Goal: Task Accomplishment & Management: Use online tool/utility

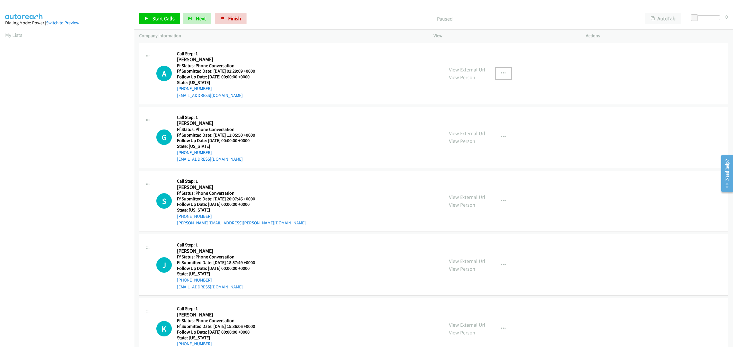
click at [502, 71] on icon "button" at bounding box center [503, 73] width 5 height 5
click at [446, 112] on link "Skip Call" at bounding box center [472, 110] width 76 height 11
click at [501, 137] on icon "button" at bounding box center [503, 137] width 5 height 5
click at [452, 176] on link "Skip Call" at bounding box center [472, 174] width 76 height 11
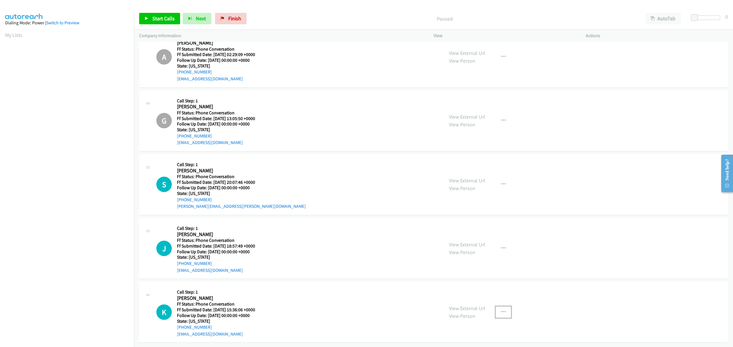
click at [501, 310] on icon "button" at bounding box center [503, 312] width 5 height 5
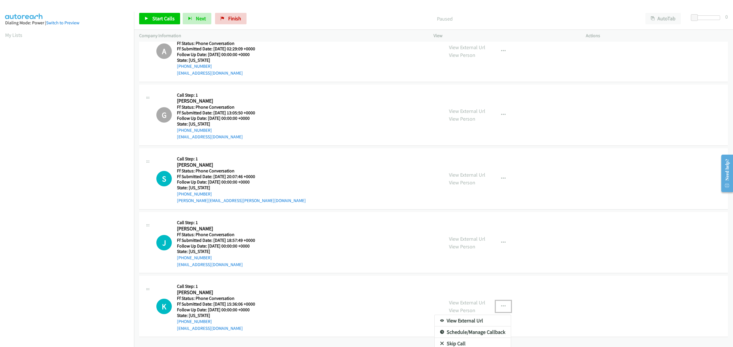
scroll to position [44, 0]
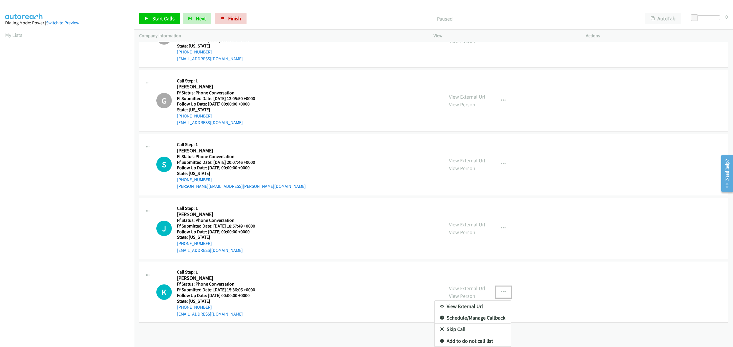
click at [455, 325] on link "Skip Call" at bounding box center [472, 329] width 76 height 11
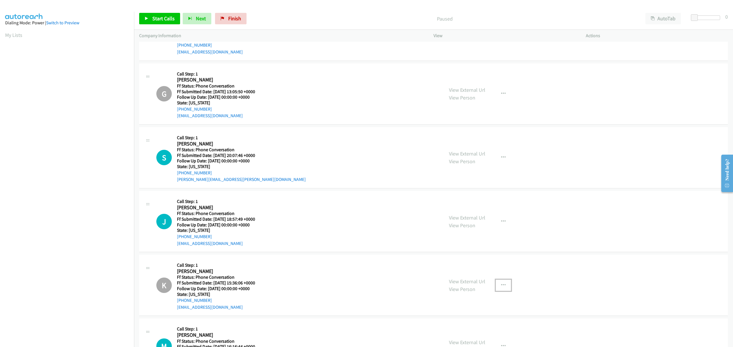
scroll to position [81, 0]
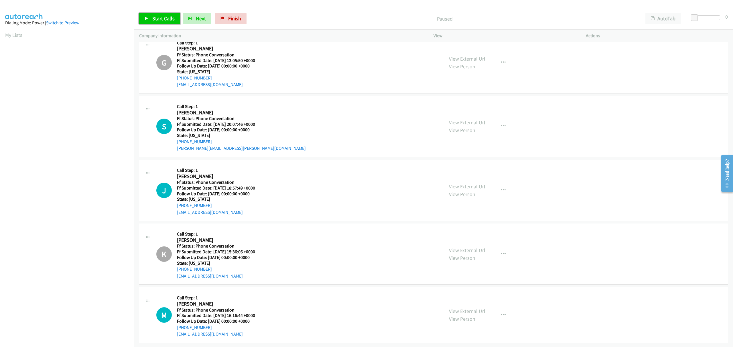
click at [167, 15] on span "Start Calls" at bounding box center [163, 18] width 22 height 7
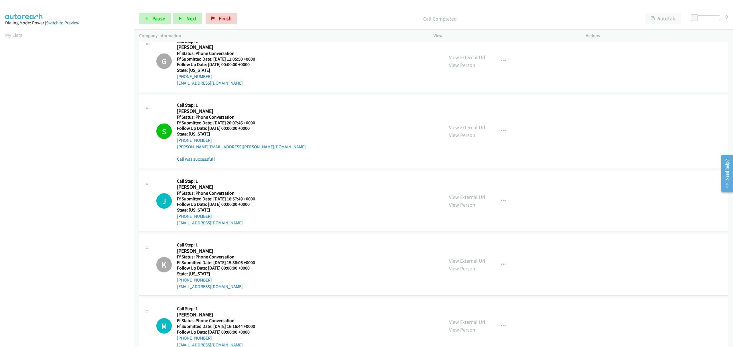
click at [199, 159] on link "Call was successful?" at bounding box center [196, 159] width 38 height 5
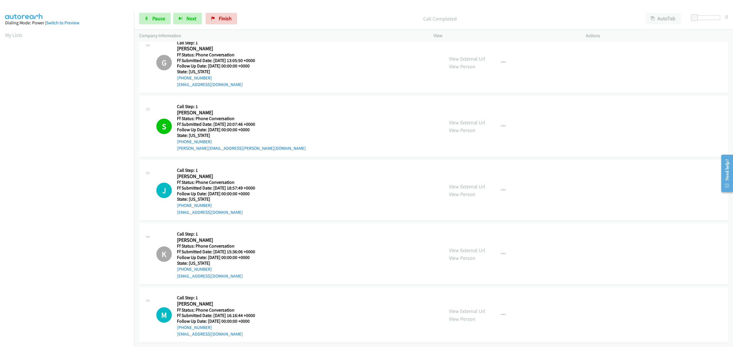
scroll to position [81, 0]
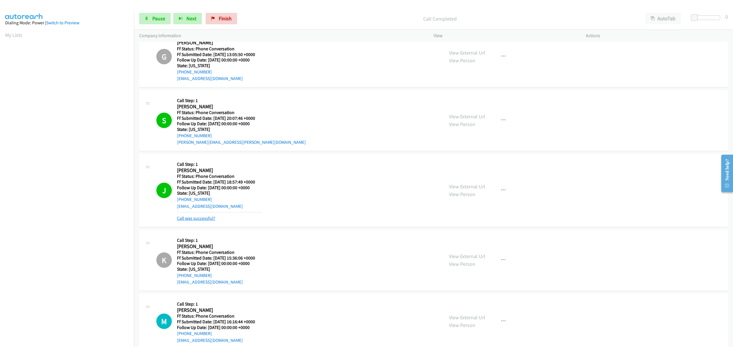
click at [196, 217] on link "Call was successful?" at bounding box center [196, 218] width 38 height 5
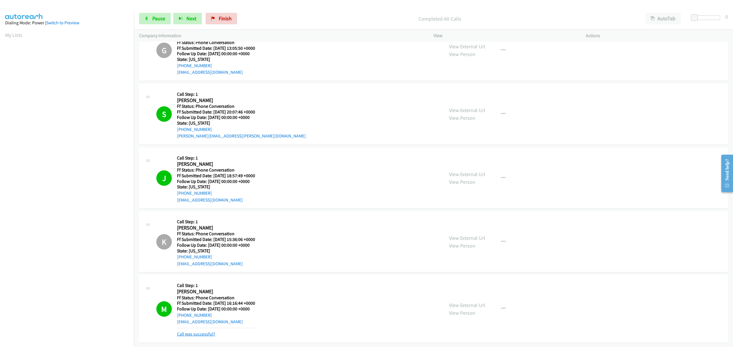
click at [212, 332] on link "Call was successful?" at bounding box center [196, 334] width 38 height 5
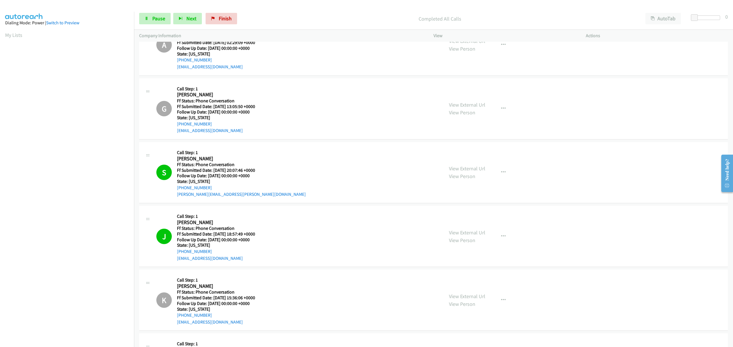
scroll to position [0, 0]
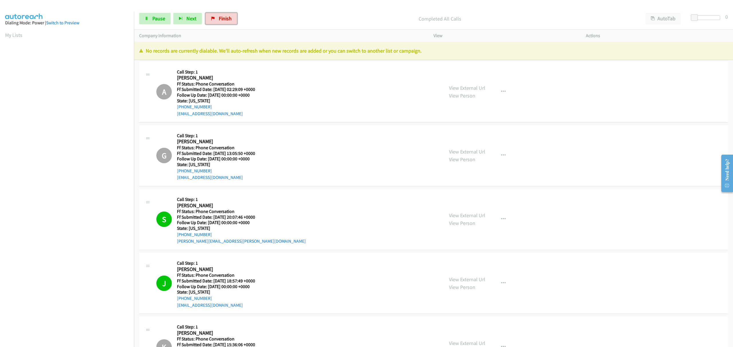
drag, startPoint x: 219, startPoint y: 18, endPoint x: 384, endPoint y: 28, distance: 165.5
click at [219, 18] on span "Finish" at bounding box center [225, 18] width 13 height 7
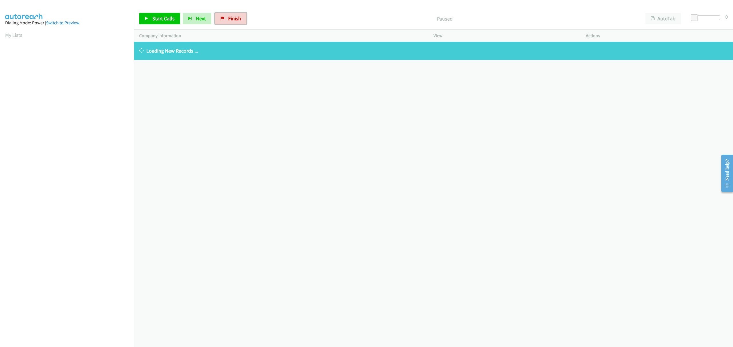
drag, startPoint x: 226, startPoint y: 17, endPoint x: 258, endPoint y: 55, distance: 49.5
click at [226, 17] on link "Finish" at bounding box center [230, 18] width 31 height 11
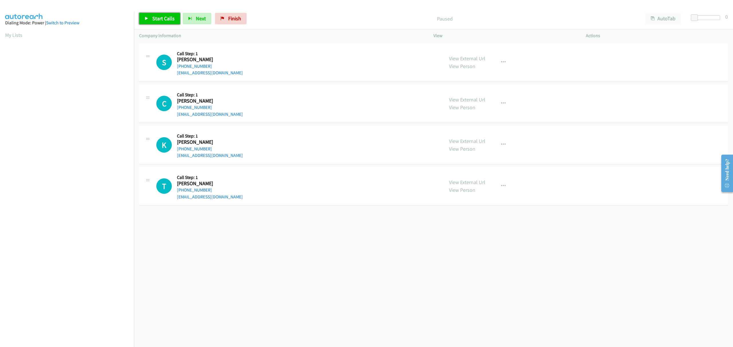
click at [168, 19] on span "Start Calls" at bounding box center [163, 18] width 22 height 7
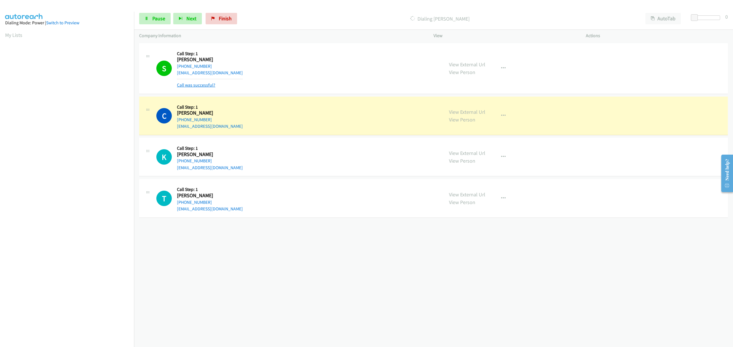
click at [193, 83] on link "Call was successful?" at bounding box center [196, 84] width 38 height 5
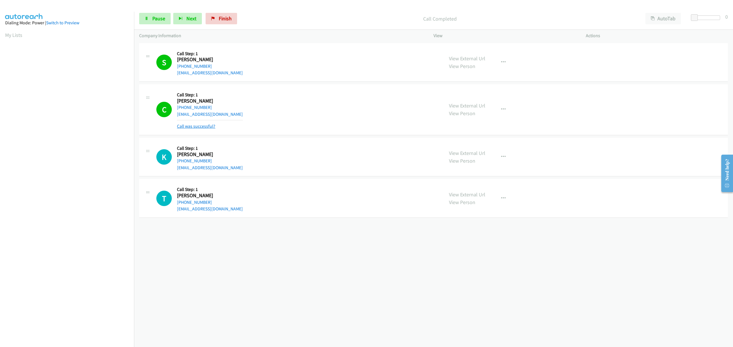
click at [199, 129] on link "Call was successful?" at bounding box center [196, 126] width 38 height 5
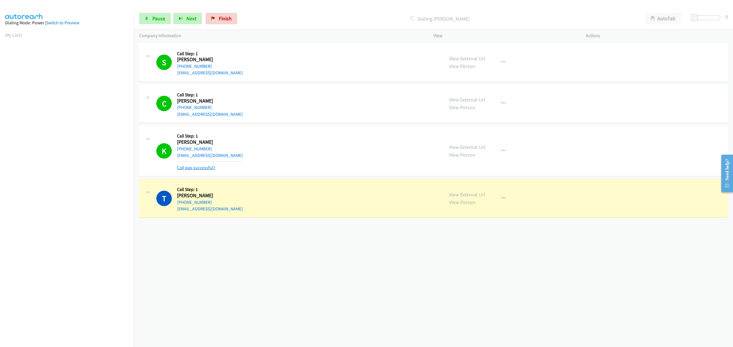
click at [186, 168] on link "Call was successful?" at bounding box center [196, 167] width 38 height 5
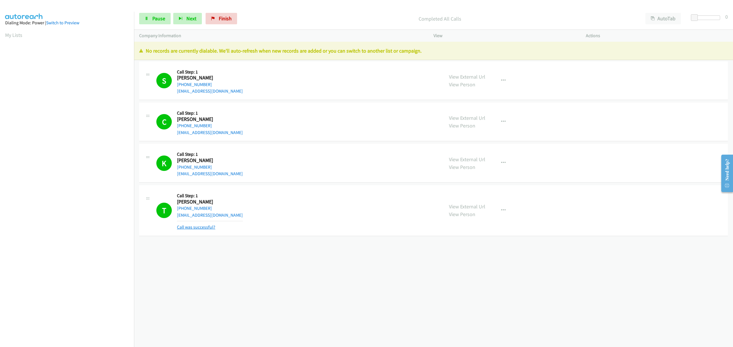
click at [186, 228] on link "Call was successful?" at bounding box center [196, 227] width 38 height 5
click at [222, 17] on span "Finish" at bounding box center [225, 18] width 13 height 7
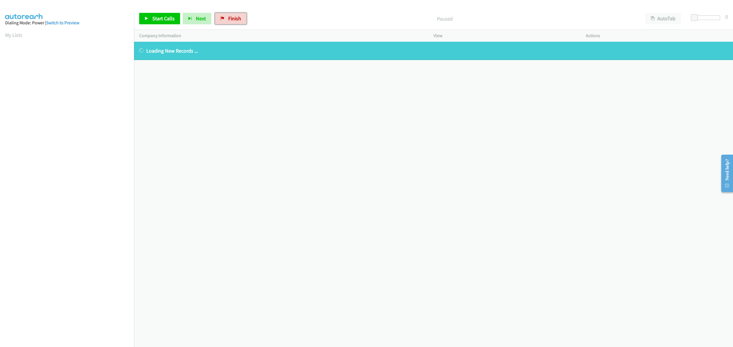
drag, startPoint x: 227, startPoint y: 18, endPoint x: 125, endPoint y: 62, distance: 111.3
click at [228, 18] on span "Finish" at bounding box center [234, 18] width 13 height 7
drag, startPoint x: 224, startPoint y: 19, endPoint x: 121, endPoint y: 106, distance: 135.1
click at [225, 19] on link "Finish" at bounding box center [230, 18] width 31 height 11
